Goal: Task Accomplishment & Management: Manage account settings

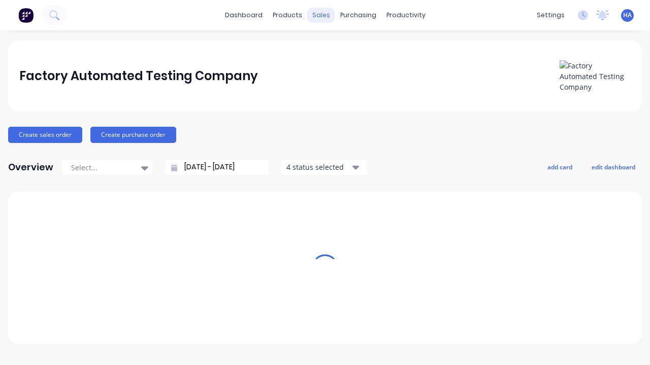
click at [321, 15] on div "sales" at bounding box center [321, 15] width 28 height 15
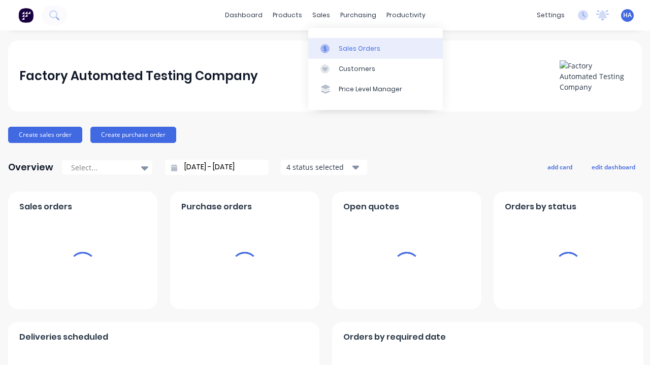
click at [375, 48] on div "Sales Orders" at bounding box center [359, 48] width 42 height 9
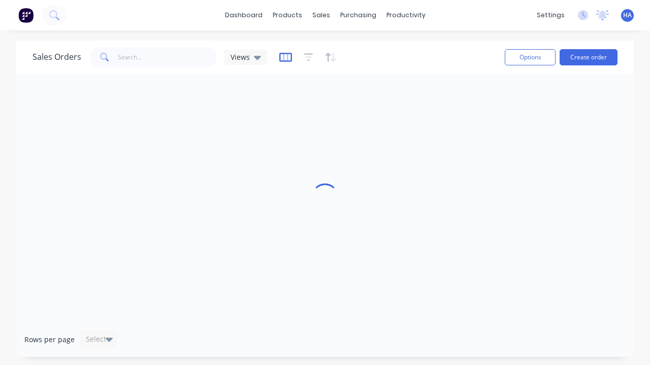
click at [284, 57] on icon "button" at bounding box center [285, 57] width 13 height 10
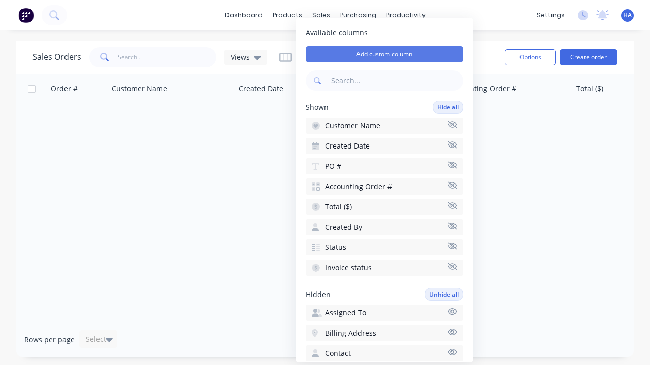
click at [384, 54] on button "Add custom column" at bounding box center [383, 54] width 157 height 16
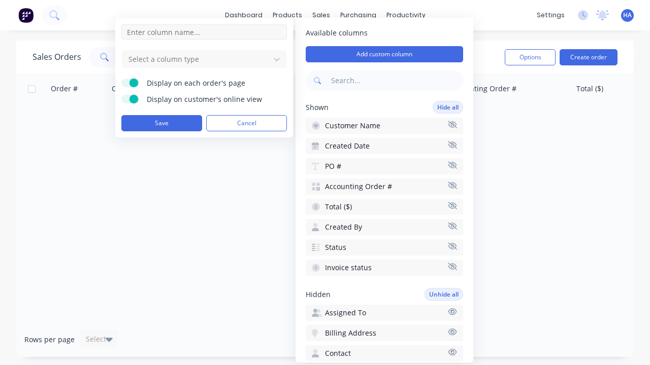
click at [204, 32] on input at bounding box center [203, 31] width 165 height 15
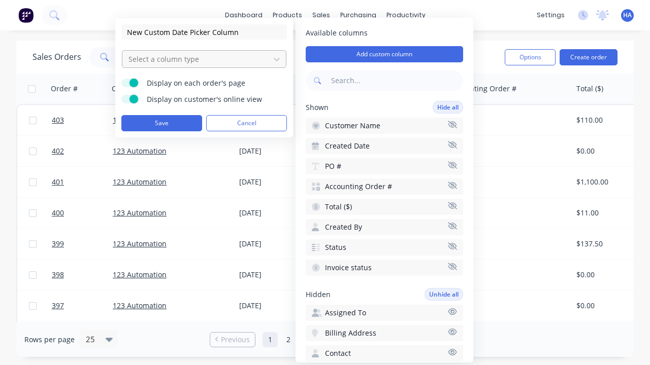
type input "New Custom Date Picker Column"
click at [196, 59] on div at bounding box center [195, 59] width 137 height 13
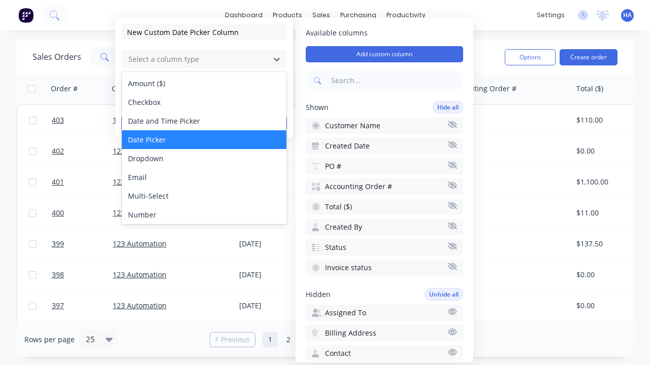
click at [204, 140] on div "Date Picker" at bounding box center [204, 139] width 164 height 19
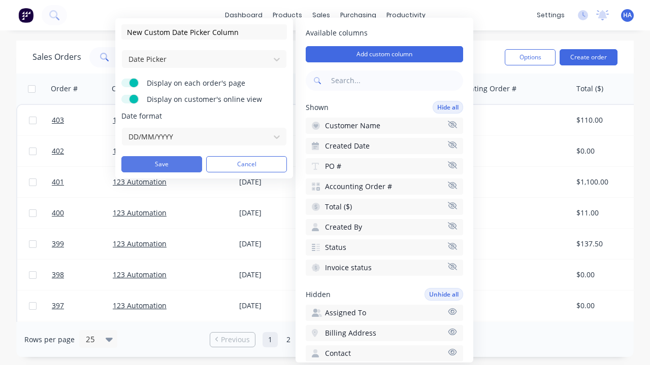
click at [161, 164] on button "Save" at bounding box center [161, 164] width 81 height 16
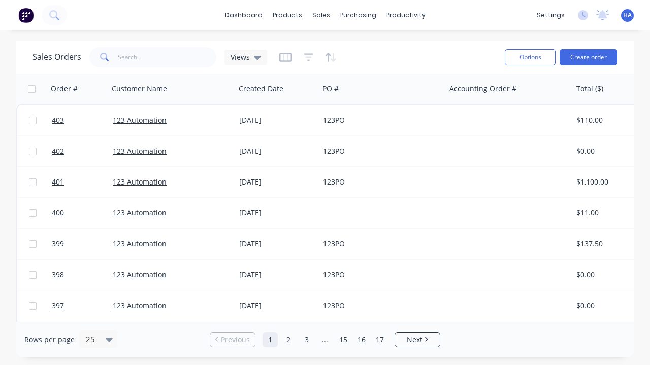
scroll to position [0, 519]
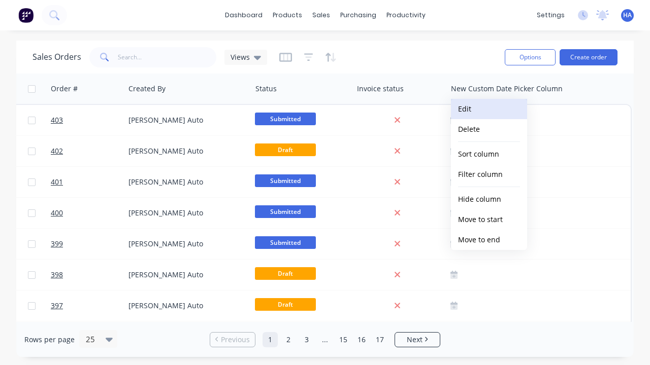
click at [489, 109] on button "Edit" at bounding box center [489, 109] width 76 height 20
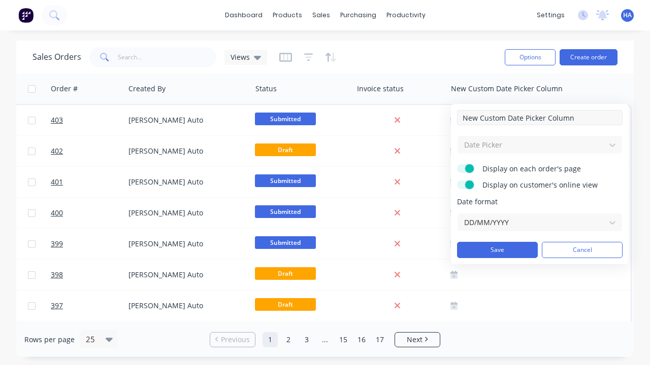
click at [539, 118] on input "New Custom Date Picker Column" at bounding box center [539, 117] width 165 height 15
type input "New Custom Date Picker Column - Updated"
click at [497, 250] on button "Save" at bounding box center [497, 250] width 81 height 16
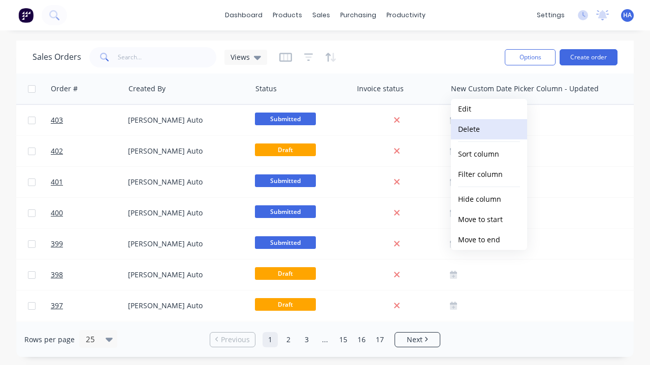
click at [489, 129] on button "Delete" at bounding box center [489, 129] width 76 height 20
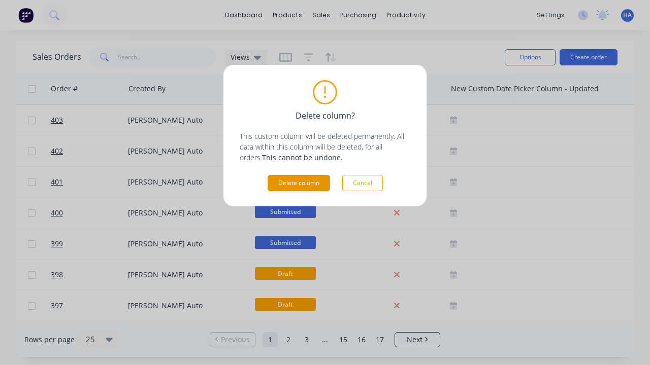
click at [298, 183] on button "Delete column" at bounding box center [298, 183] width 62 height 16
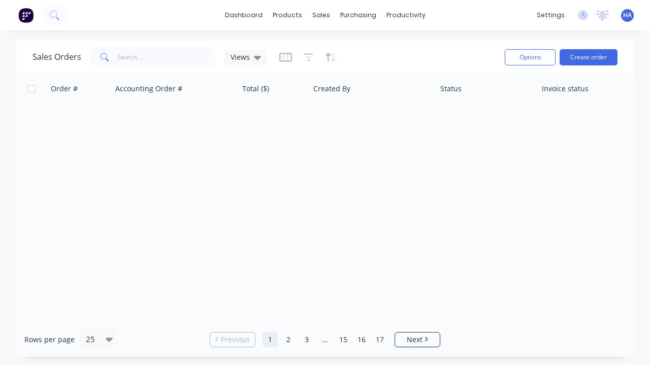
scroll to position [0, 334]
